Goal: Transaction & Acquisition: Purchase product/service

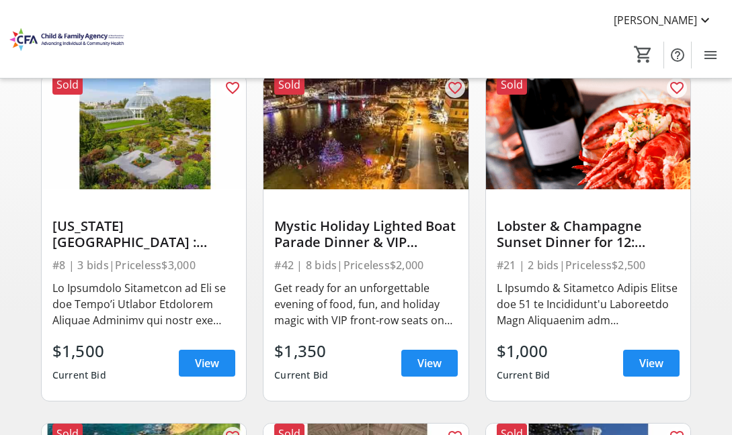
scroll to position [128, 0]
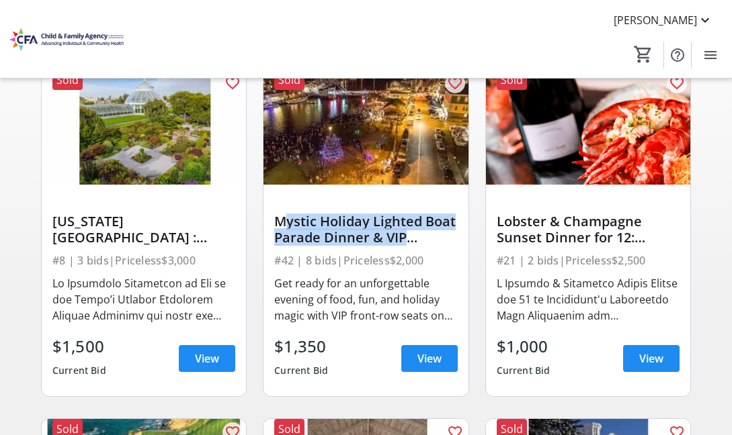
drag, startPoint x: 276, startPoint y: 222, endPoint x: 439, endPoint y: 237, distance: 164.0
click at [439, 237] on div "Mystic Holiday Lighted Boat Parade Dinner & VIP Viewing for 8" at bounding box center [365, 230] width 183 height 32
copy div "Mystic Holiday Lighted Boat Parade Dinner & VIP"
click at [420, 362] on span "View" at bounding box center [429, 359] width 24 height 16
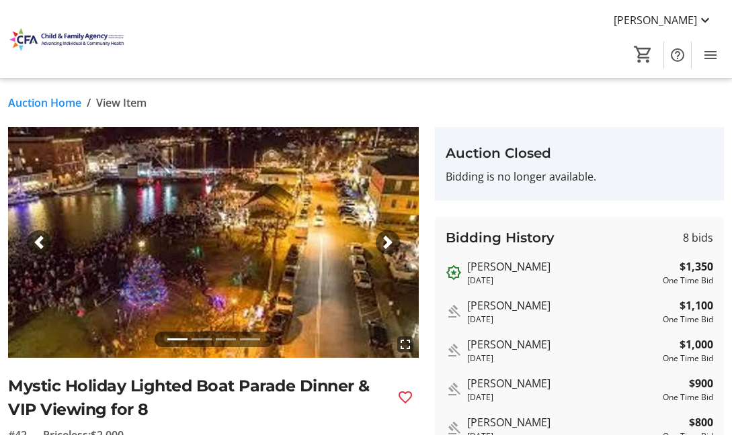
click at [392, 243] on span "button" at bounding box center [387, 242] width 13 height 13
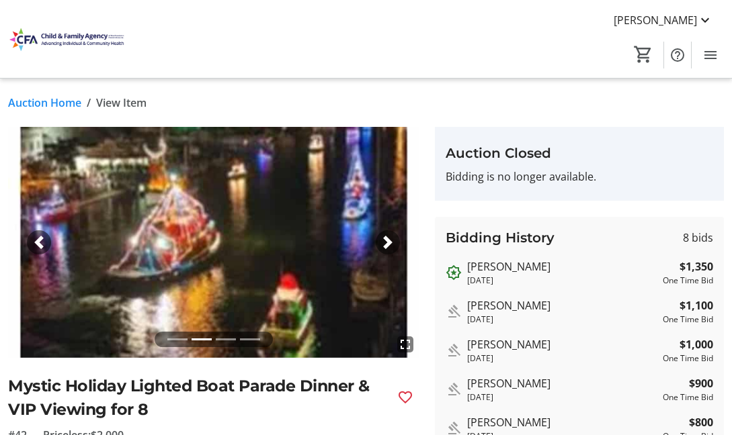
click at [392, 243] on span "button" at bounding box center [387, 242] width 13 height 13
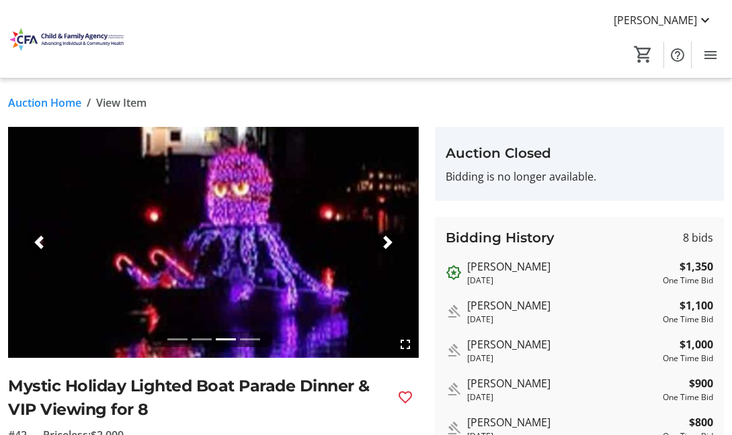
click at [392, 243] on span "button" at bounding box center [387, 242] width 13 height 13
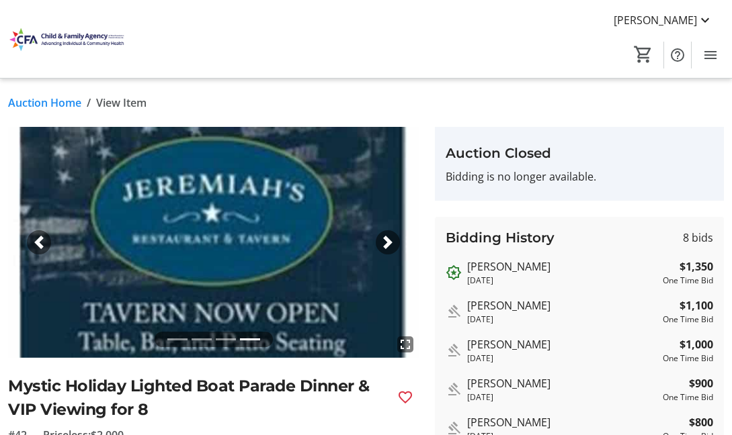
click at [37, 243] on span "button" at bounding box center [38, 242] width 13 height 13
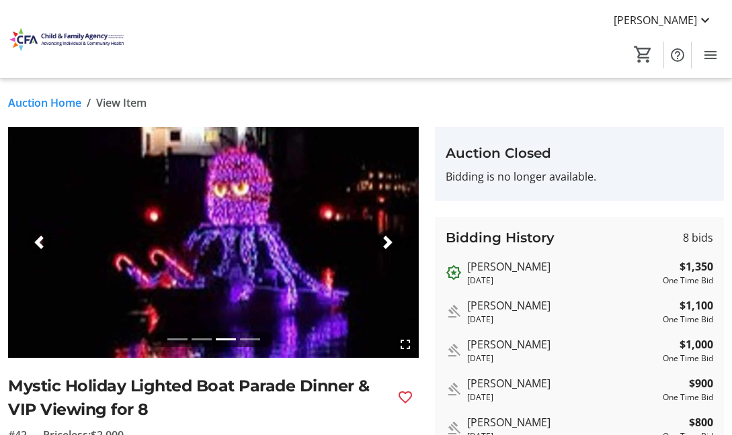
click at [37, 243] on span "button" at bounding box center [38, 242] width 13 height 13
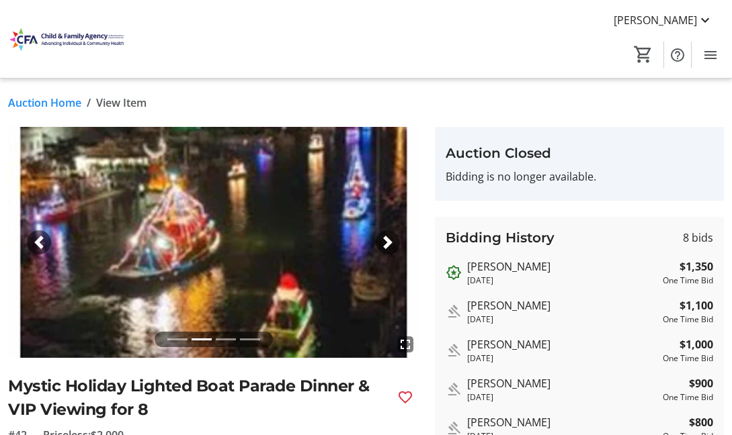
click at [37, 243] on span "button" at bounding box center [38, 242] width 13 height 13
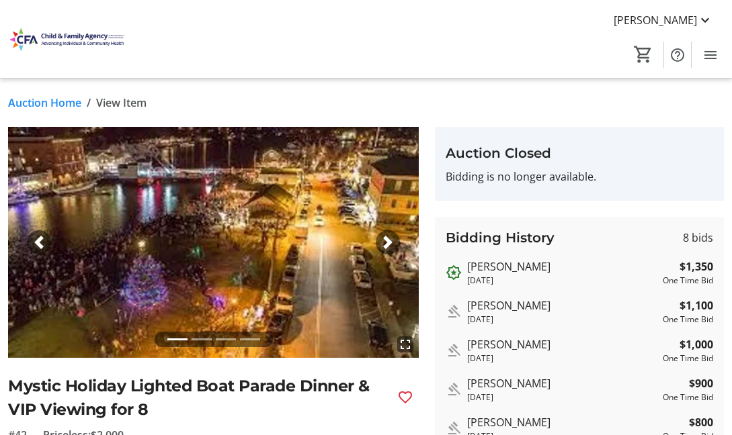
scroll to position [24, 0]
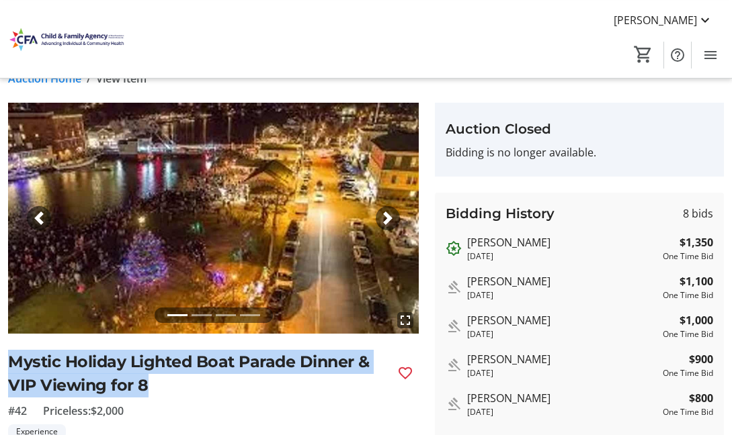
drag, startPoint x: 13, startPoint y: 364, endPoint x: 146, endPoint y: 382, distance: 134.3
click at [146, 382] on h2 "Mystic Holiday Lighted Boat Parade Dinner & VIP Viewing for 8" at bounding box center [197, 374] width 378 height 48
copy h2 "Mystic Holiday Lighted Boat Parade Dinner & VIP Viewing for 8"
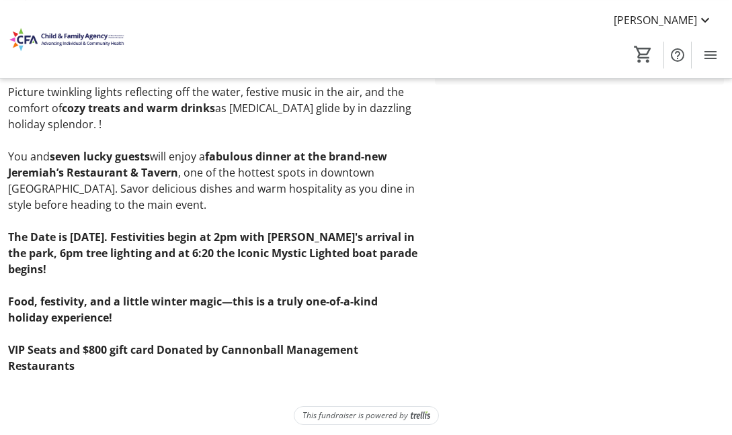
scroll to position [466, 0]
